Goal: Transaction & Acquisition: Purchase product/service

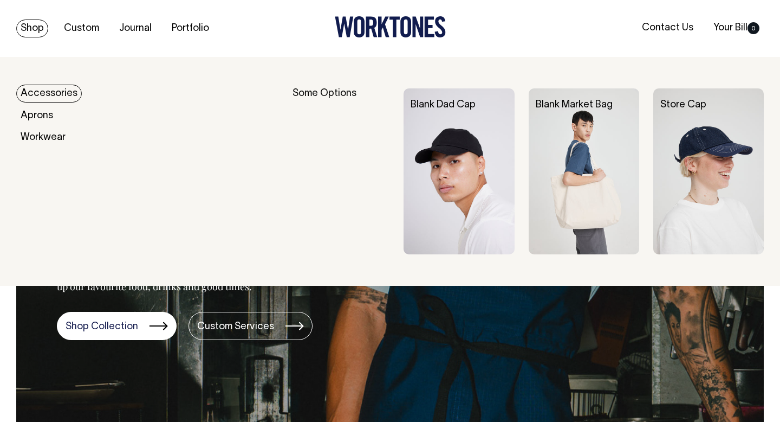
click at [43, 93] on link "Accessories" at bounding box center [49, 94] width 66 height 18
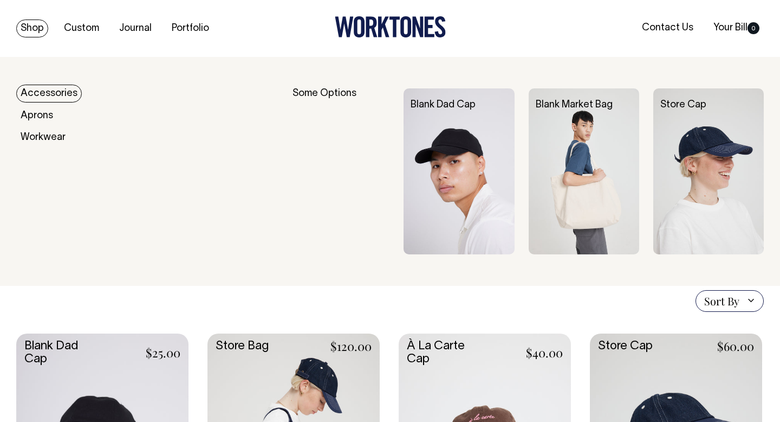
click at [25, 24] on link "Shop" at bounding box center [32, 29] width 32 height 18
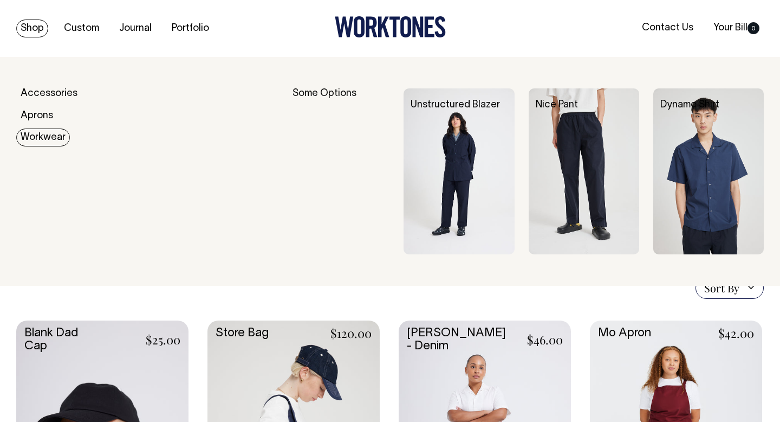
click at [40, 139] on link "Workwear" at bounding box center [43, 137] width 54 height 18
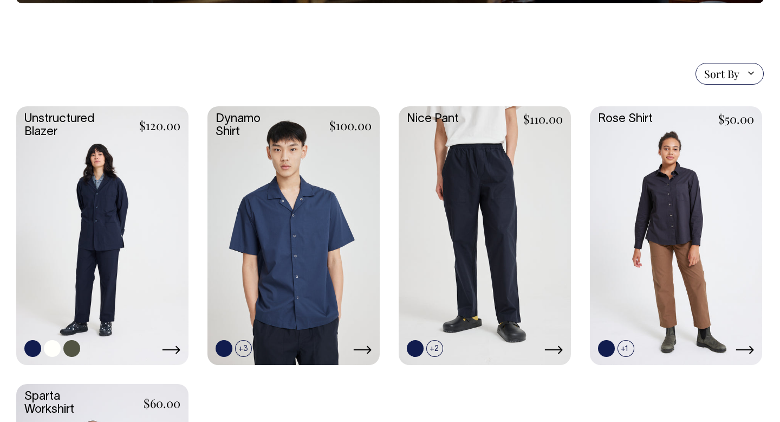
scroll to position [256, 0]
click at [90, 166] on link at bounding box center [102, 234] width 172 height 256
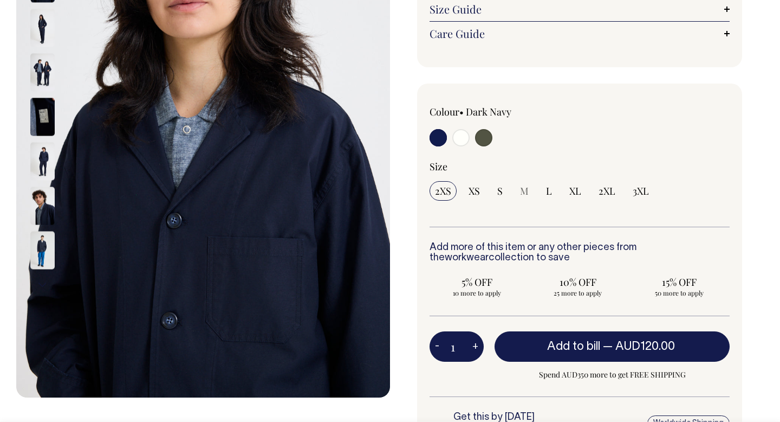
click at [459, 141] on input "radio" at bounding box center [460, 137] width 17 height 17
radio input "true"
select select "Off-White"
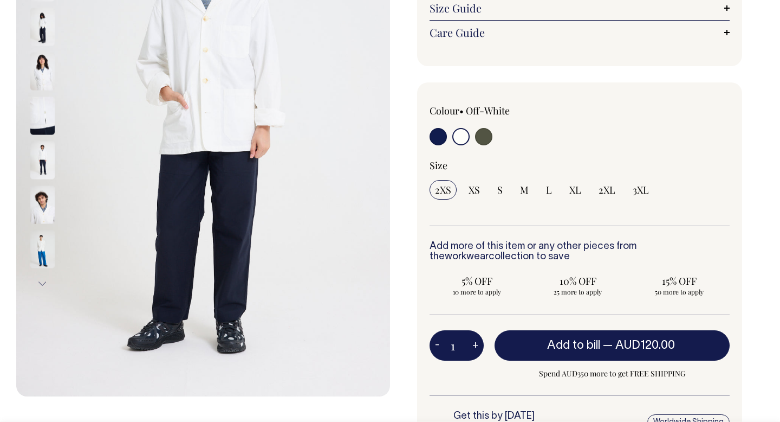
scroll to position [222, 0]
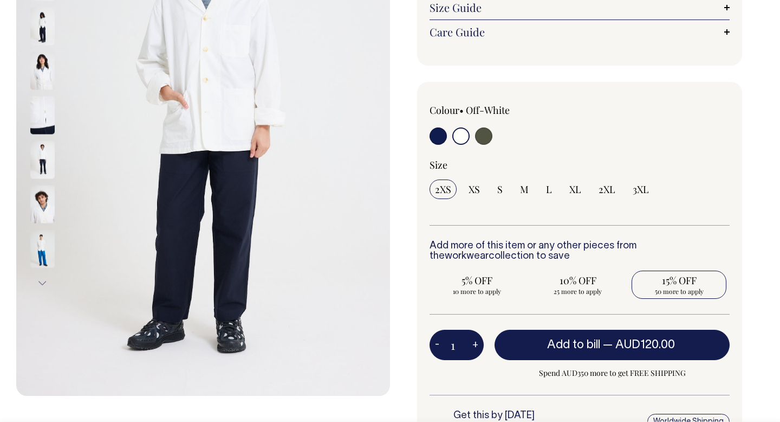
click at [684, 271] on input "15% OFF 50 more to apply" at bounding box center [679, 284] width 95 height 28
radio input "true"
type input "50"
radio input "true"
select select
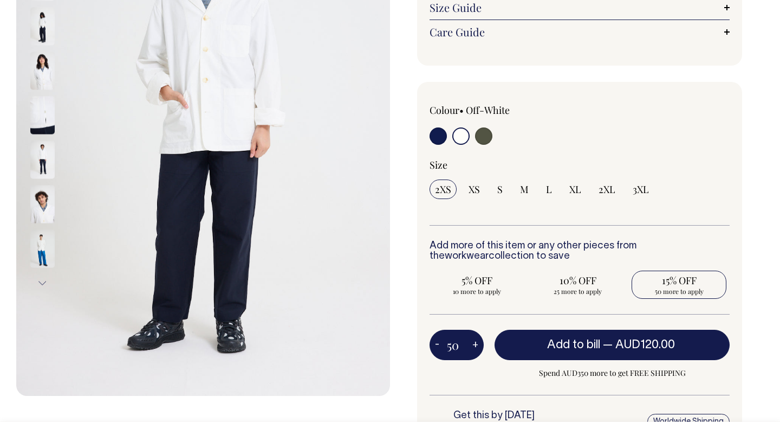
type input "50"
